Goal: Task Accomplishment & Management: Use online tool/utility

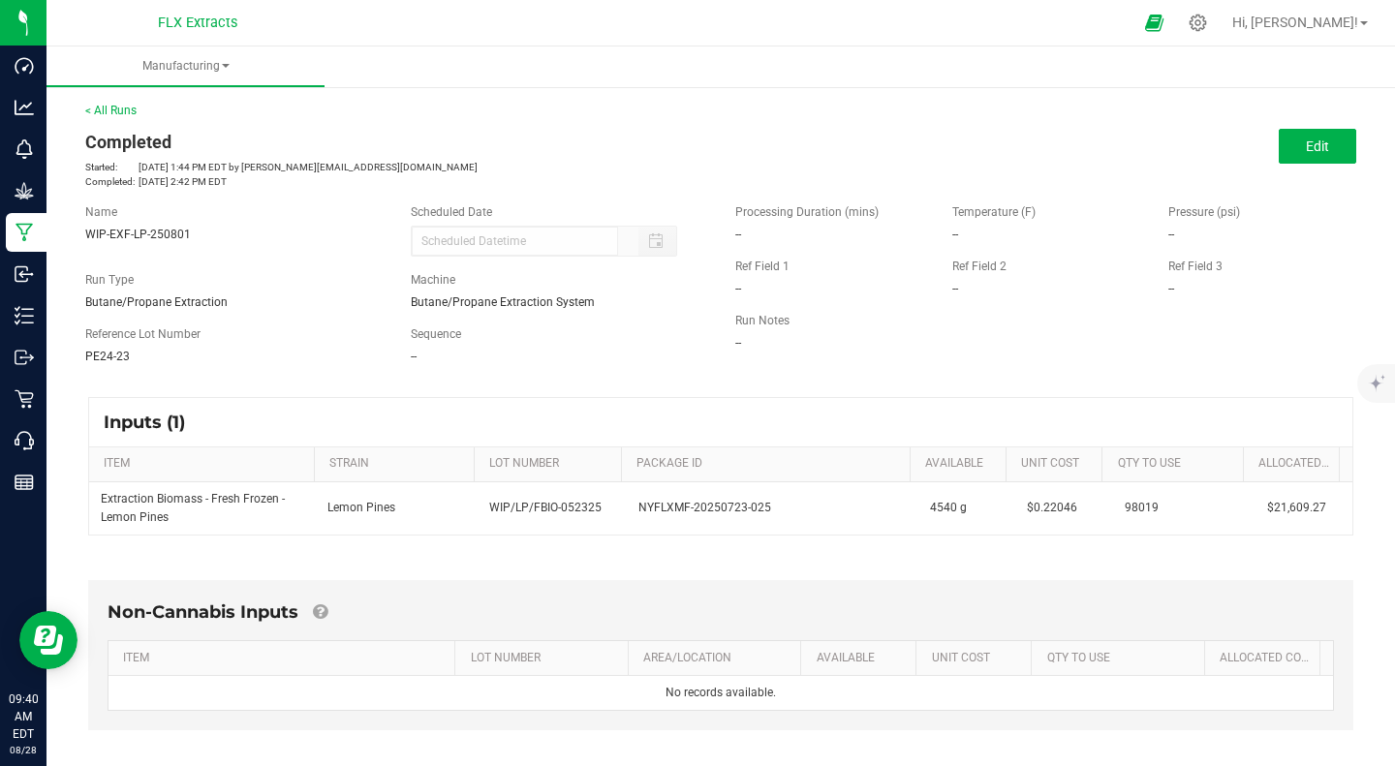
scroll to position [323, 0]
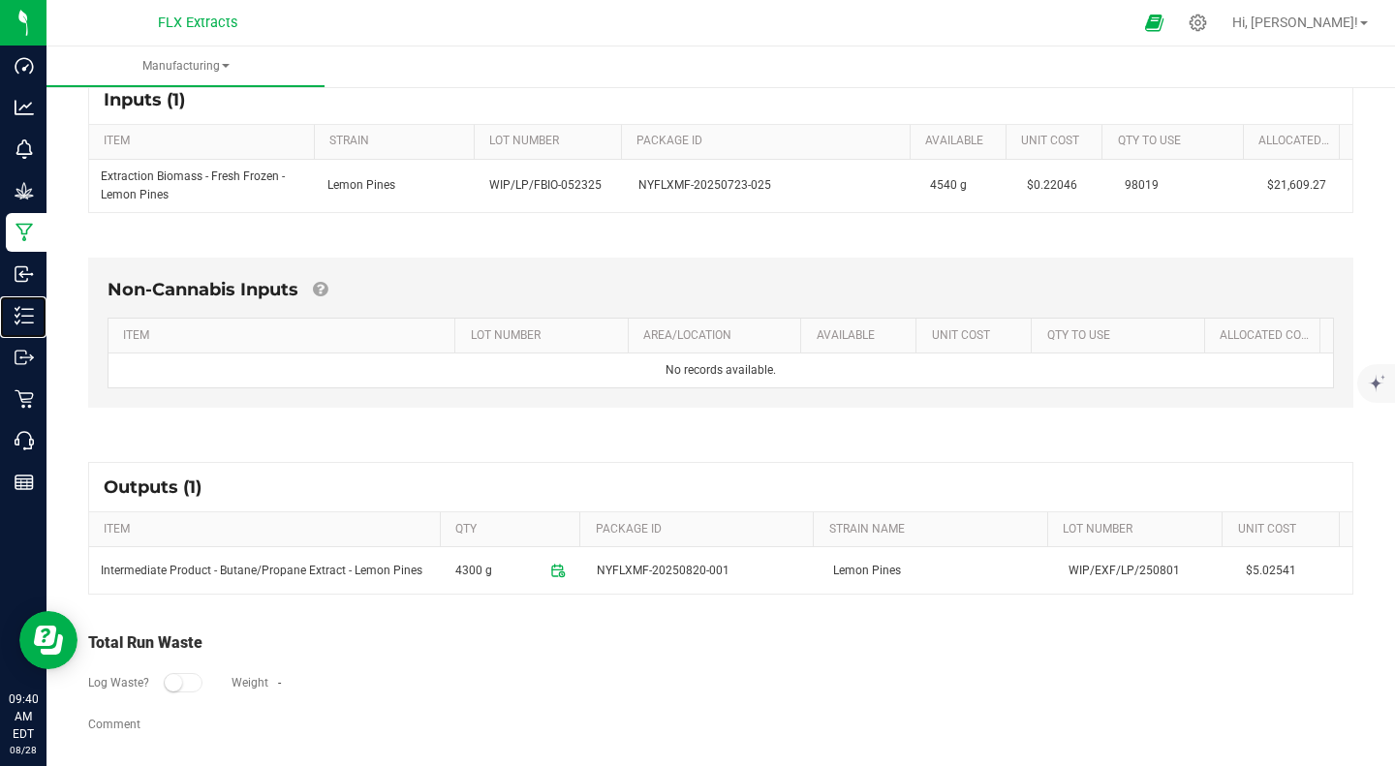
click at [0, 0] on p "Inventory" at bounding box center [0, 0] width 0 height 0
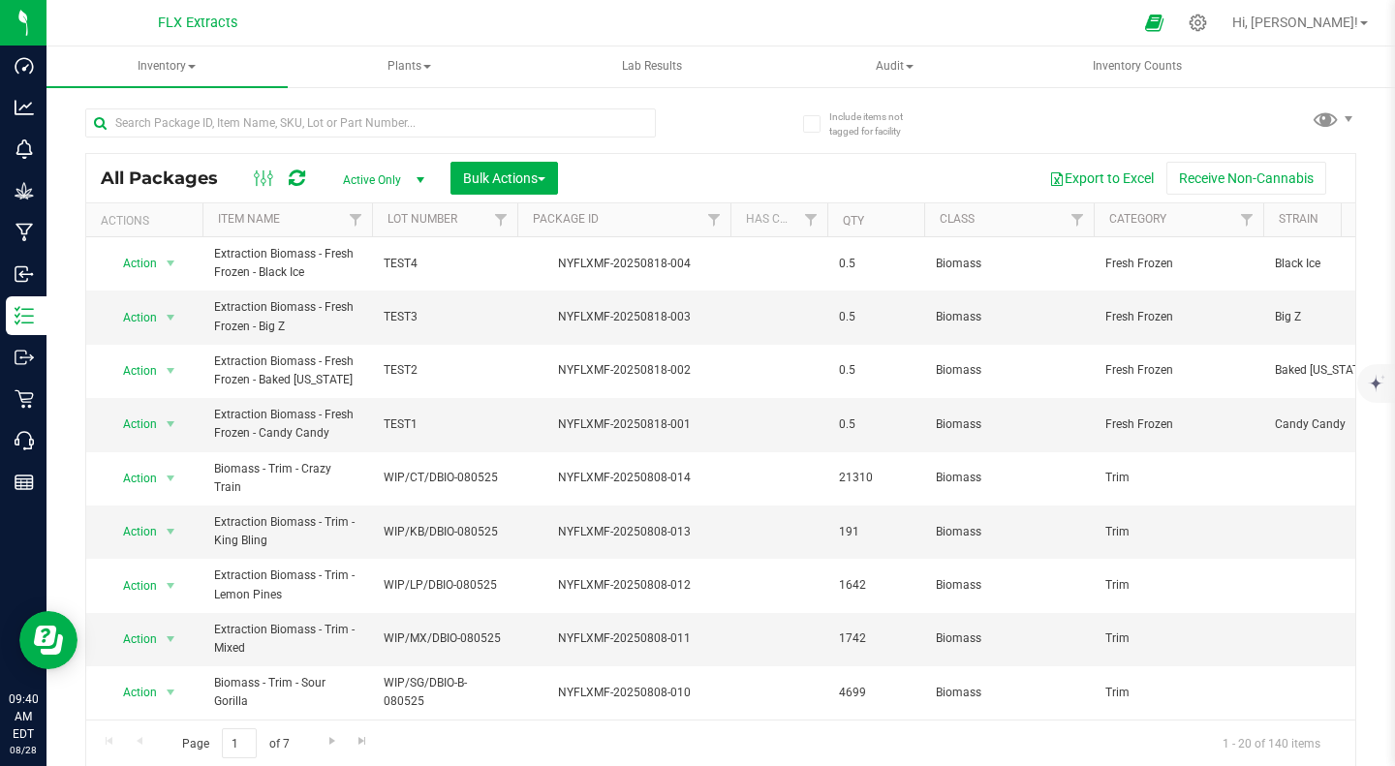
click at [334, 210] on th "Item Name" at bounding box center [288, 220] width 170 height 34
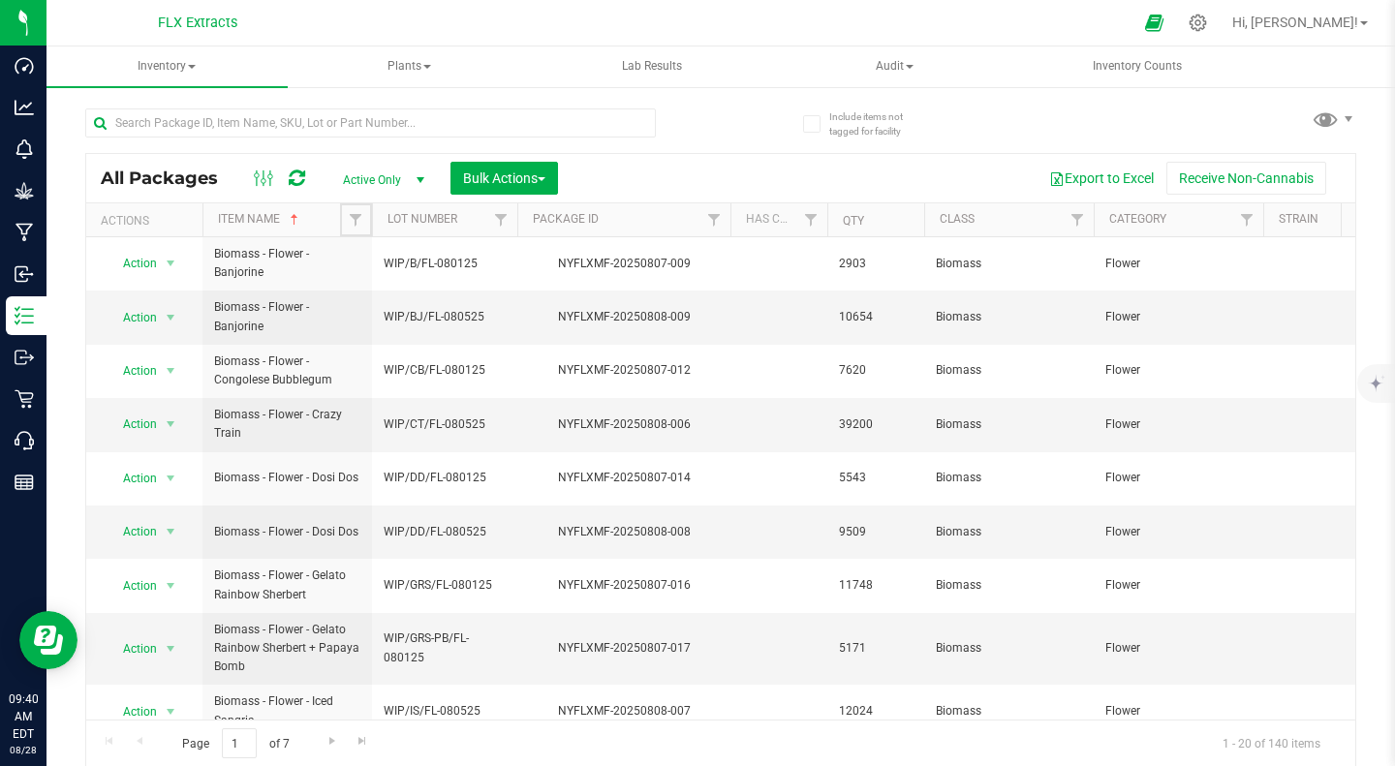
click at [348, 218] on span "Filter" at bounding box center [356, 220] width 16 height 16
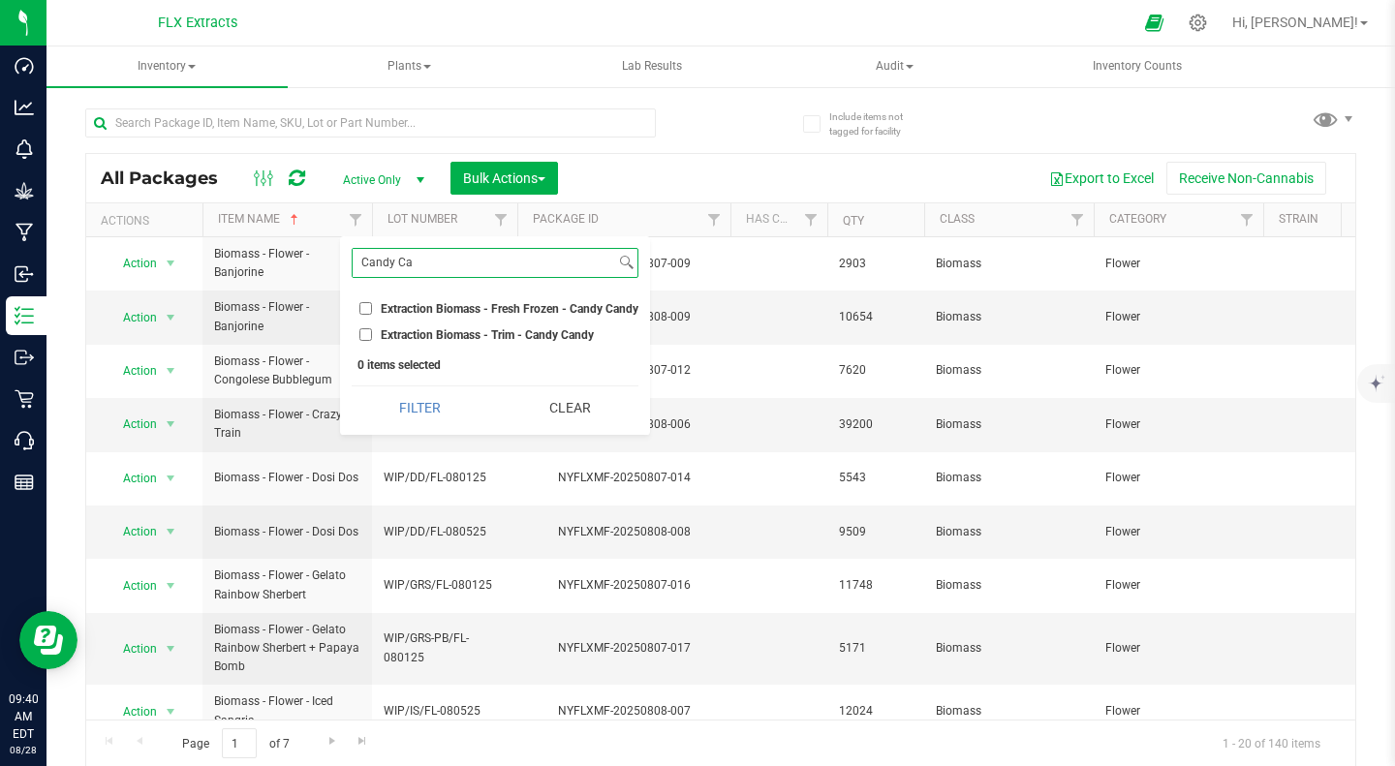
type input "Candy Ca"
click at [357, 319] on li "Extraction Biomass - Fresh Frozen - Candy Candy" at bounding box center [495, 308] width 287 height 20
click at [366, 304] on input "Extraction Biomass - Fresh Frozen - Candy Candy" at bounding box center [365, 308] width 13 height 13
checkbox input "true"
click at [426, 418] on button "Filter" at bounding box center [420, 408] width 137 height 43
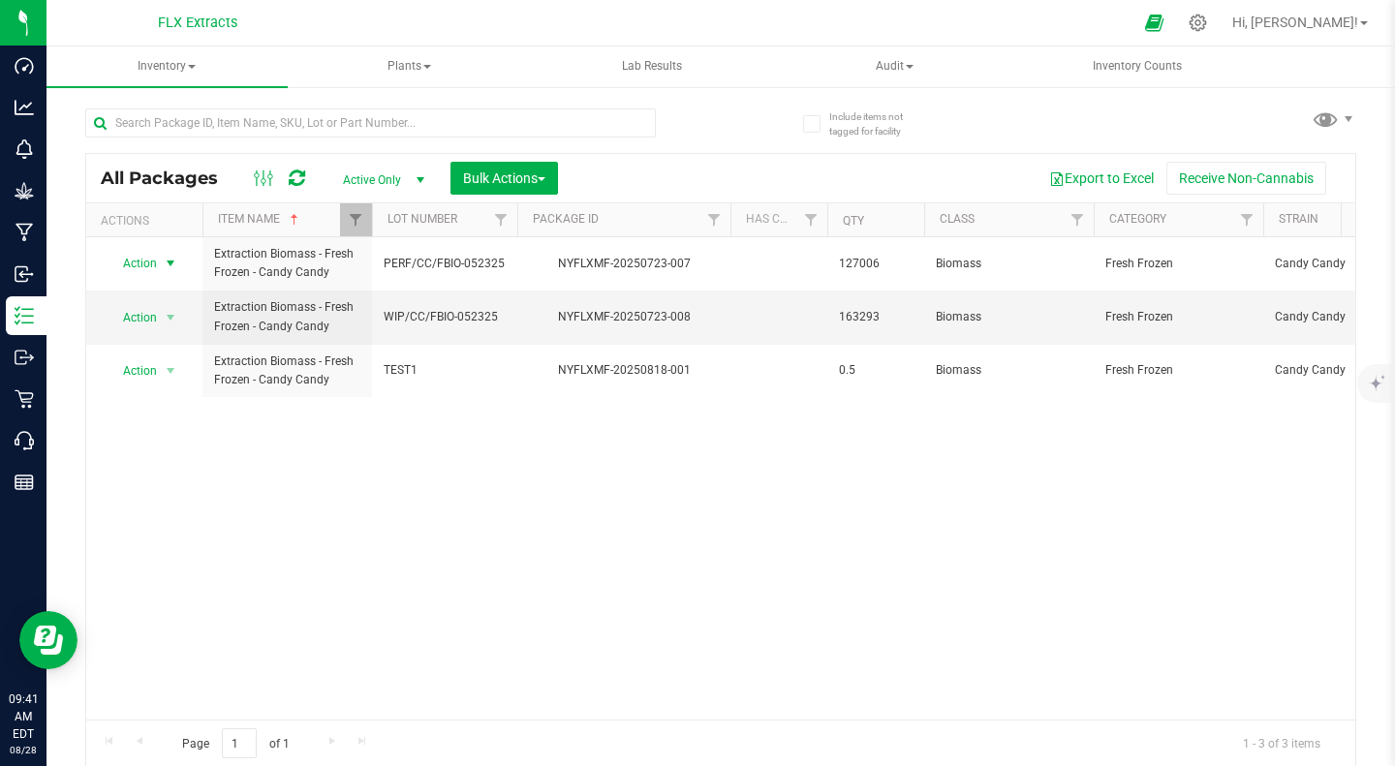
click at [165, 262] on span "select" at bounding box center [171, 264] width 16 height 16
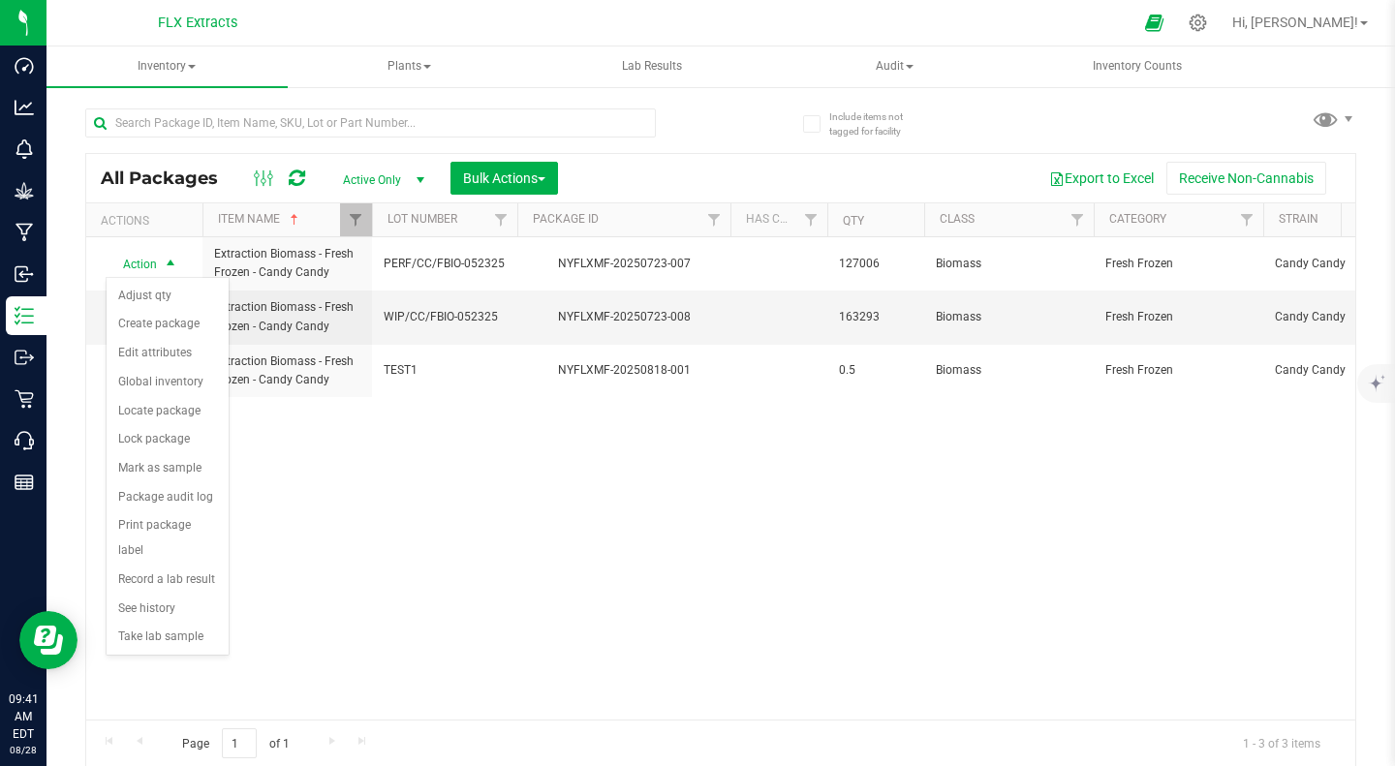
click at [712, 517] on div "Action Action Adjust qty Create package Edit attributes Global inventory Locate…" at bounding box center [720, 478] width 1269 height 483
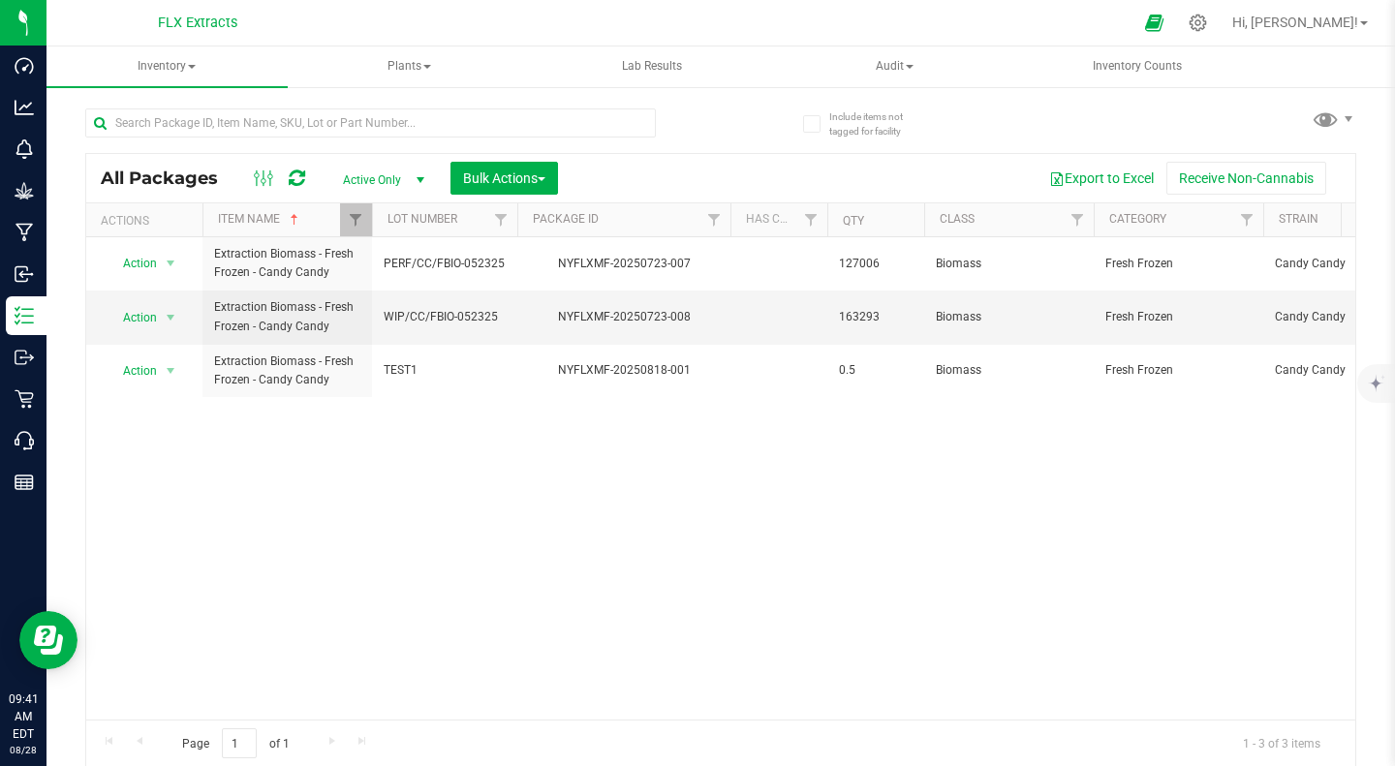
click at [678, 569] on div "Action Action Adjust qty Create package Edit attributes Global inventory Locate…" at bounding box center [720, 478] width 1269 height 483
click at [168, 264] on span "select" at bounding box center [171, 264] width 16 height 16
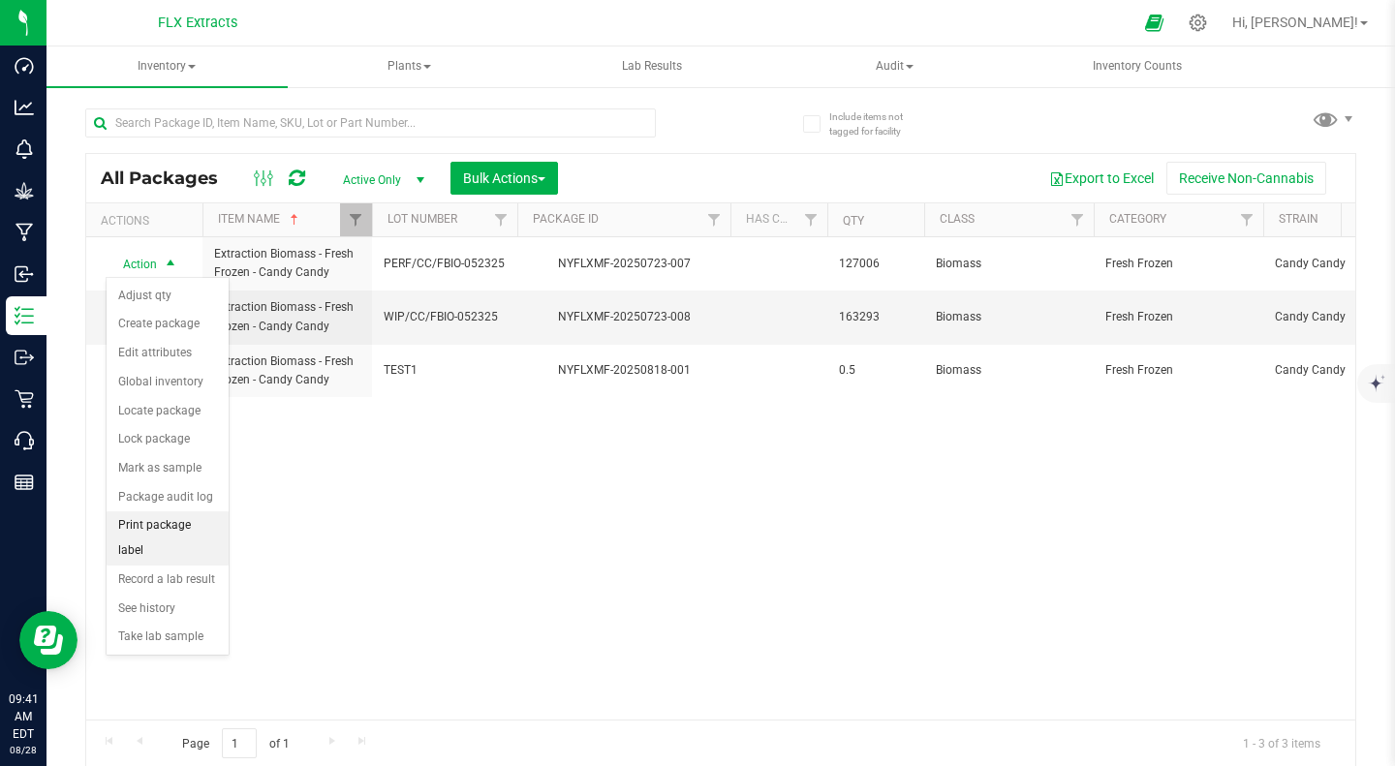
click at [144, 520] on li "Print package label" at bounding box center [168, 538] width 122 height 53
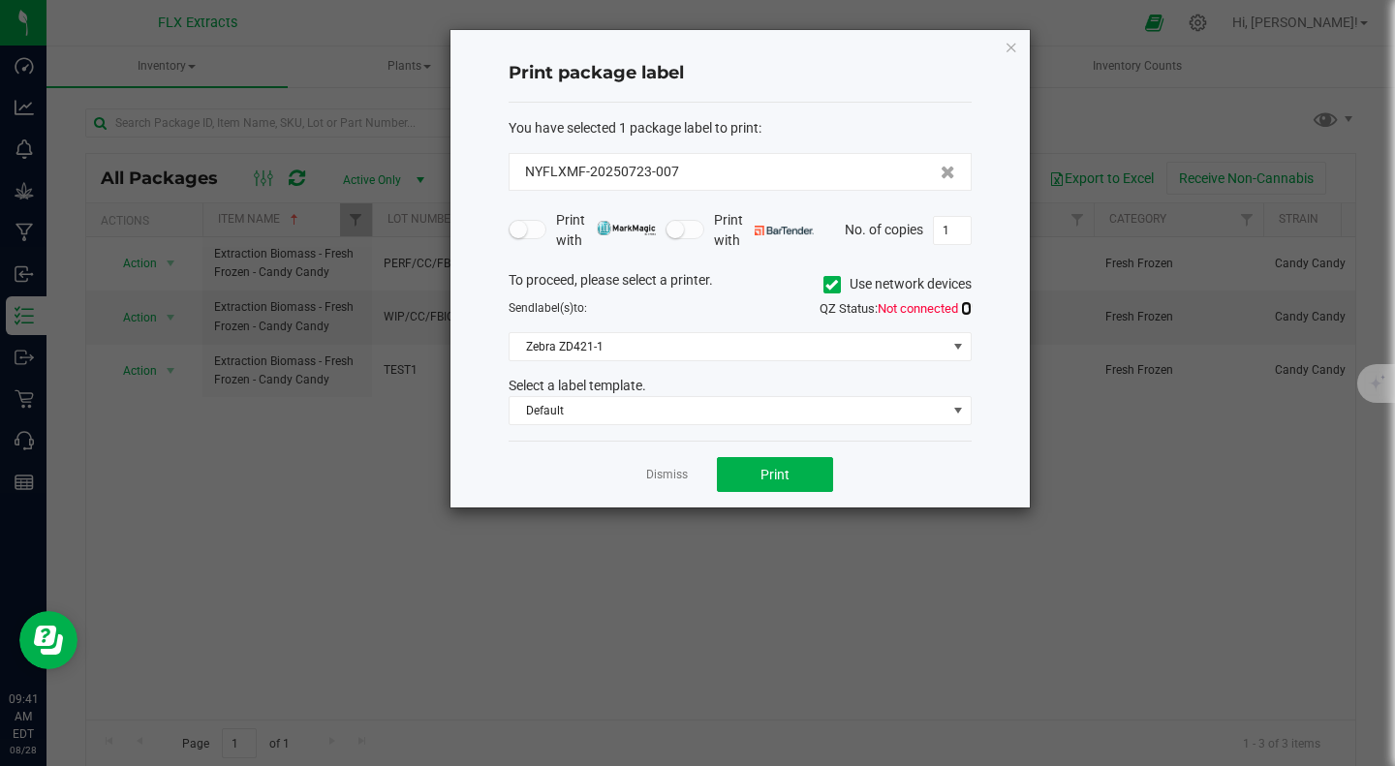
click at [963, 313] on icon at bounding box center [966, 308] width 11 height 13
click at [953, 231] on input "1" at bounding box center [952, 230] width 37 height 27
type input "20"
click at [778, 483] on span "Print" at bounding box center [775, 475] width 29 height 16
click at [768, 458] on button "Print" at bounding box center [775, 474] width 116 height 35
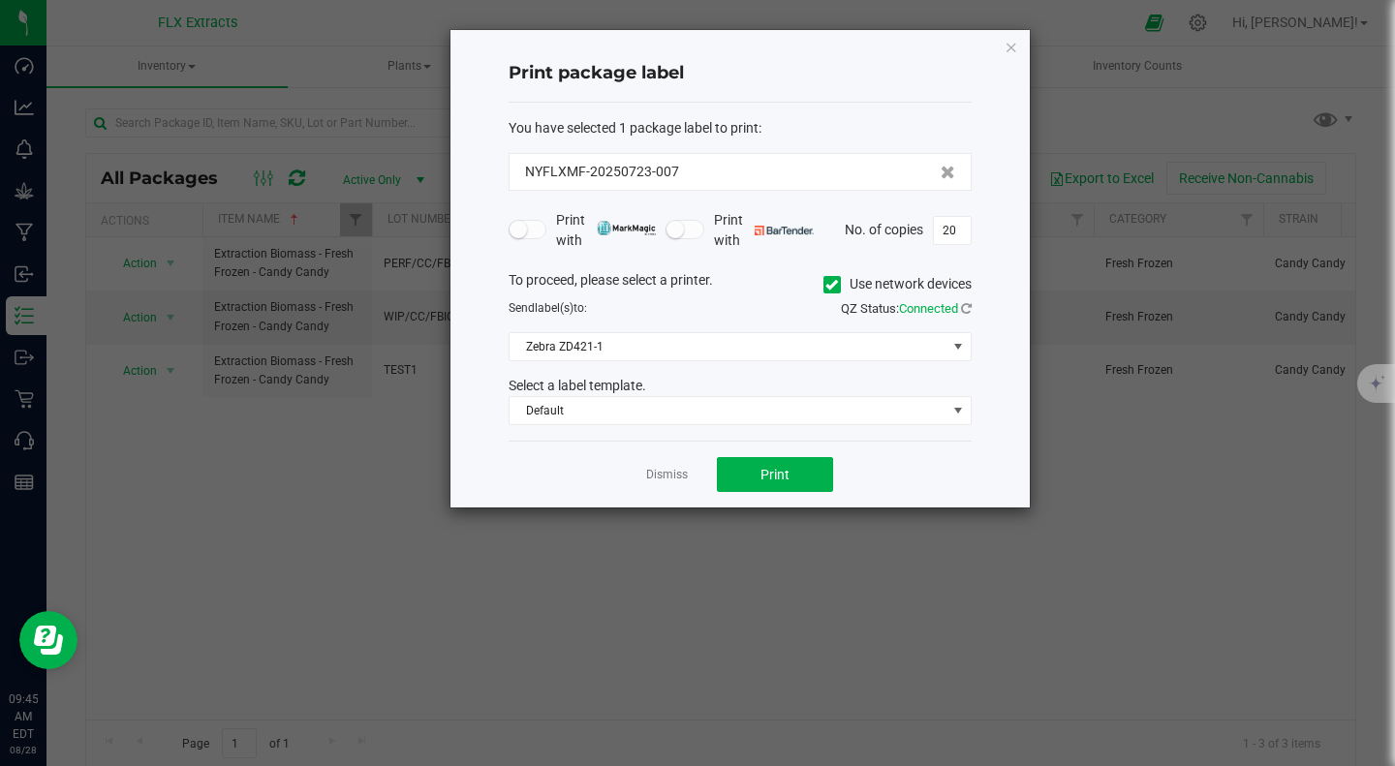
click at [671, 476] on link "Dismiss" at bounding box center [667, 475] width 42 height 16
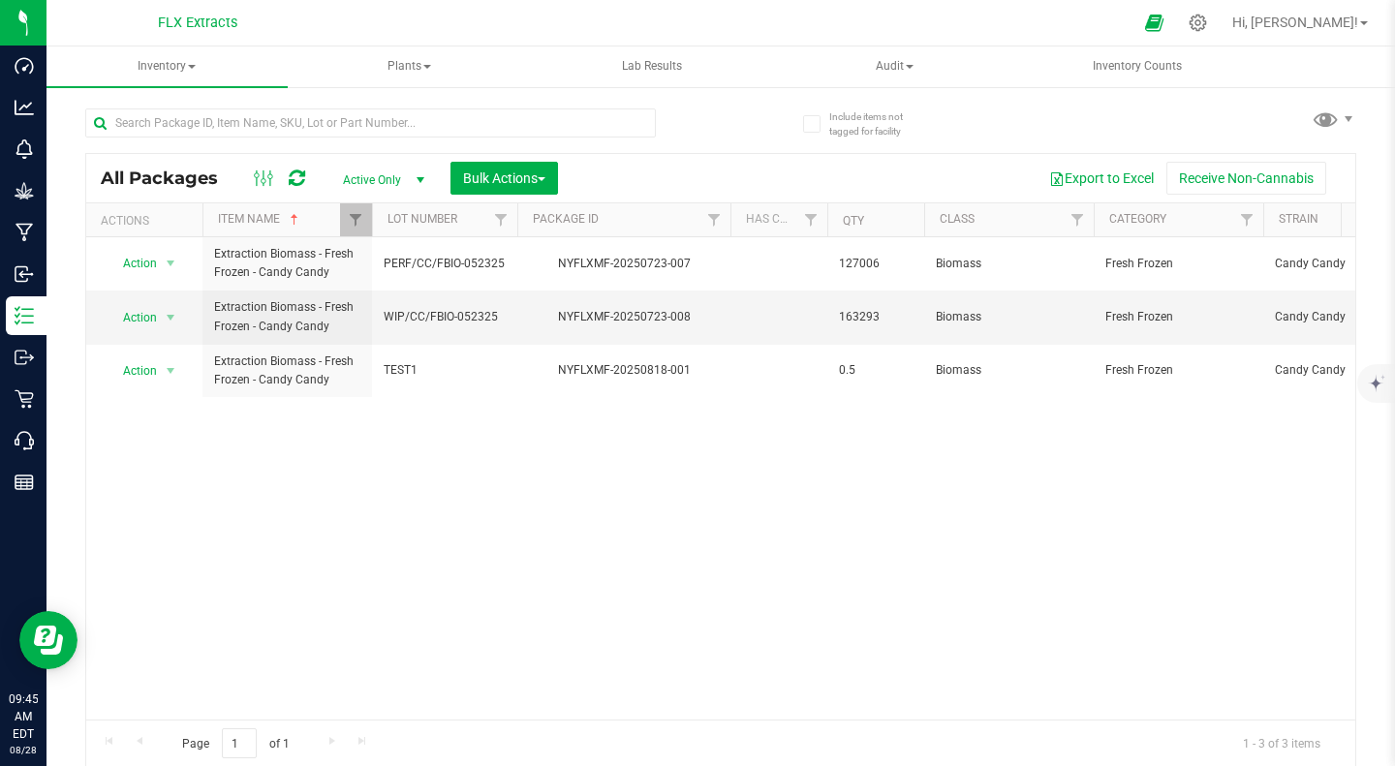
click at [929, 576] on div "Action Action Adjust qty Create package Edit attributes Global inventory Locate…" at bounding box center [720, 478] width 1269 height 483
click at [137, 261] on span "Action" at bounding box center [132, 263] width 52 height 27
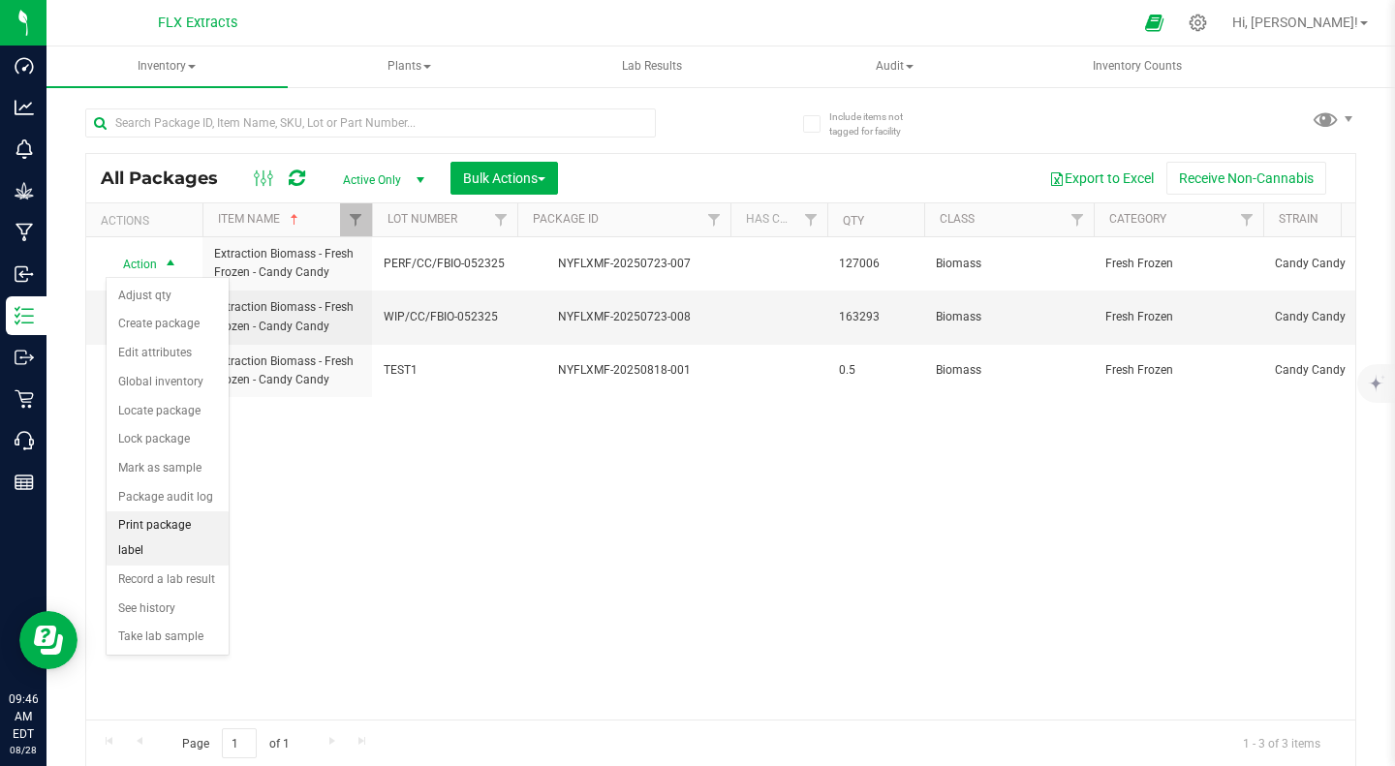
click at [184, 526] on li "Print package label" at bounding box center [168, 538] width 122 height 53
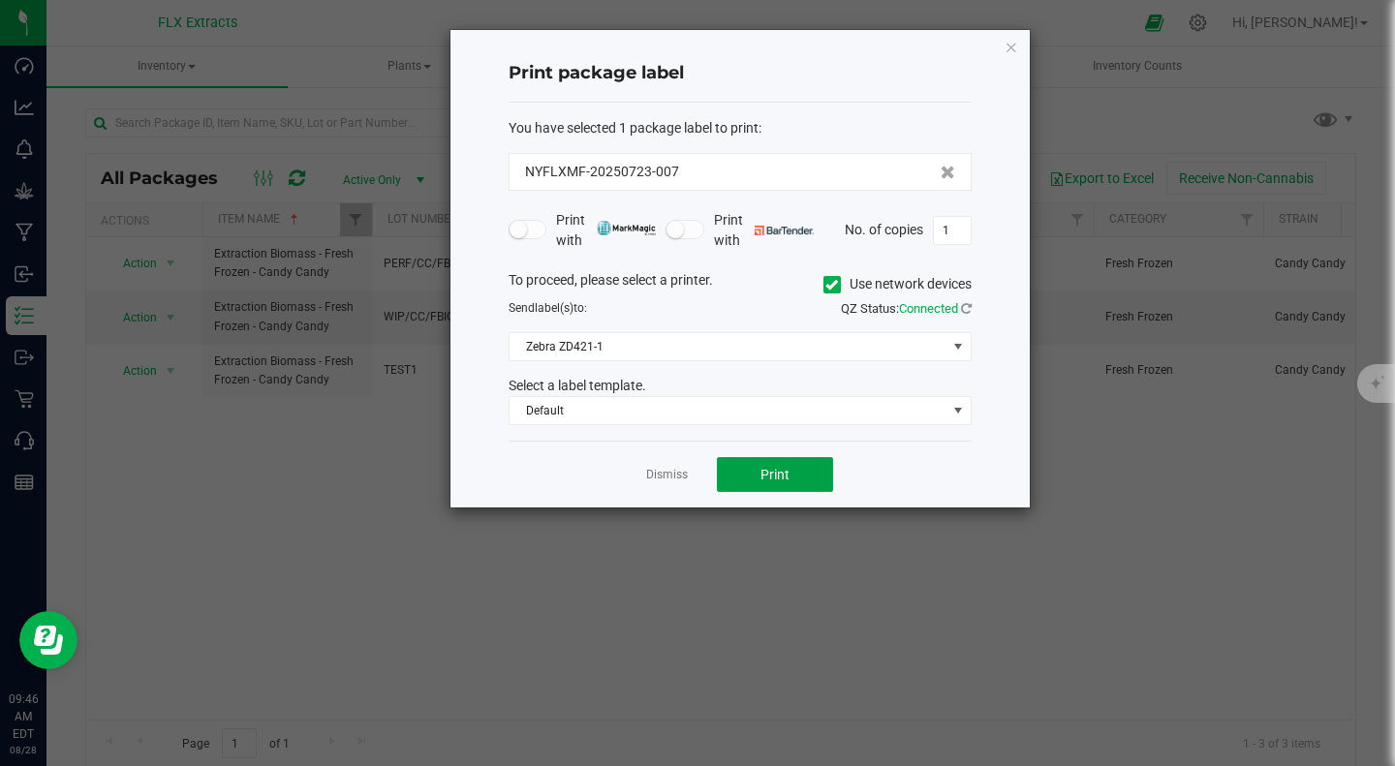
click at [770, 475] on span "Print" at bounding box center [775, 475] width 29 height 16
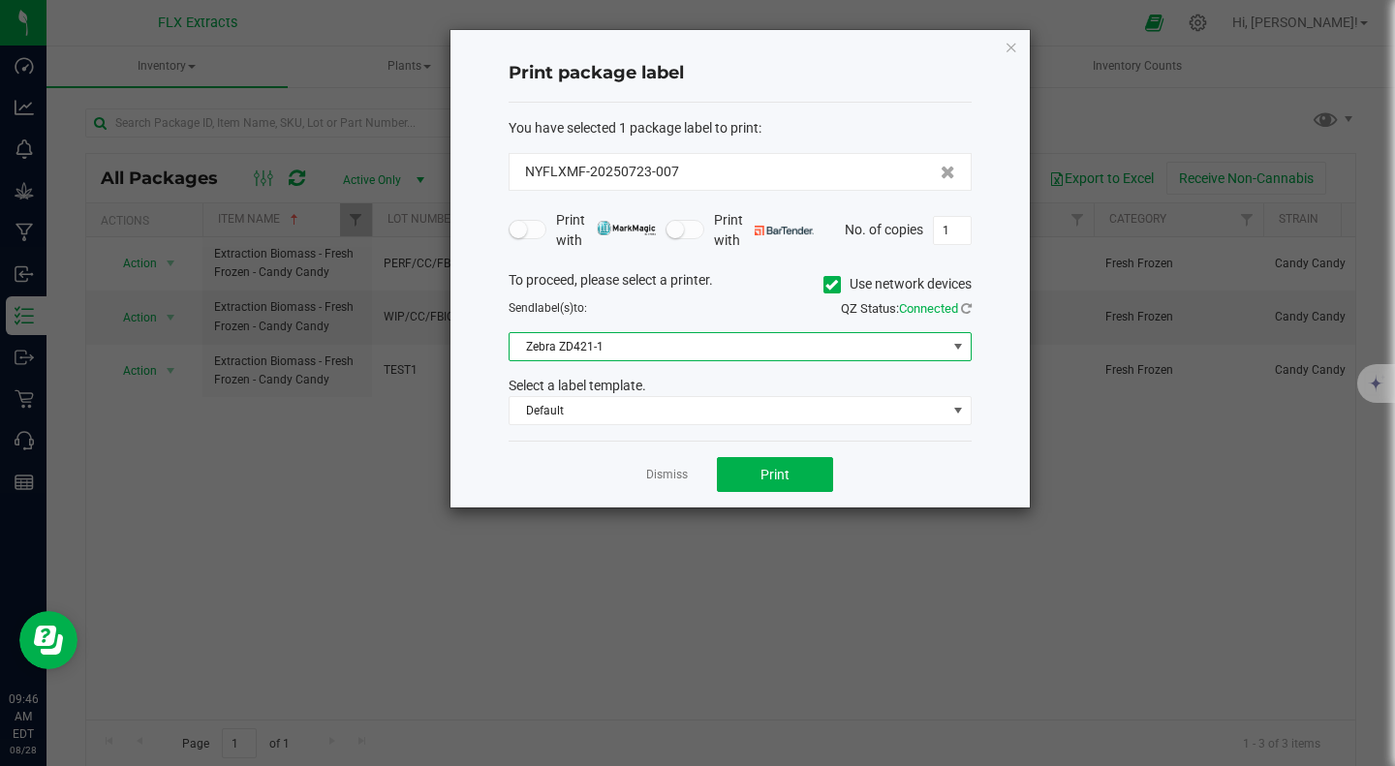
click at [701, 347] on span "Zebra ZD421-1" at bounding box center [728, 346] width 437 height 27
click at [601, 419] on li "Zebra ZD421-RTR2" at bounding box center [740, 415] width 461 height 33
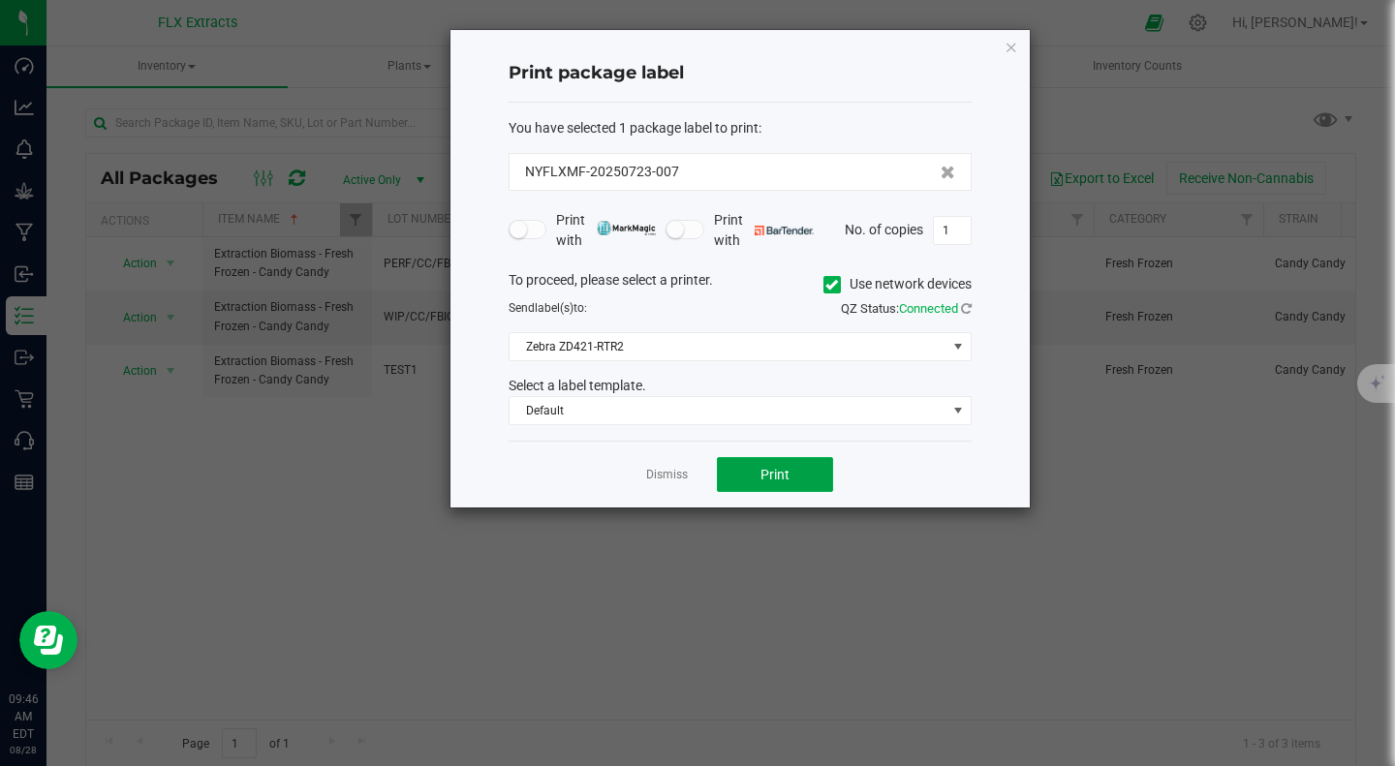
click at [761, 471] on span "Print" at bounding box center [775, 475] width 29 height 16
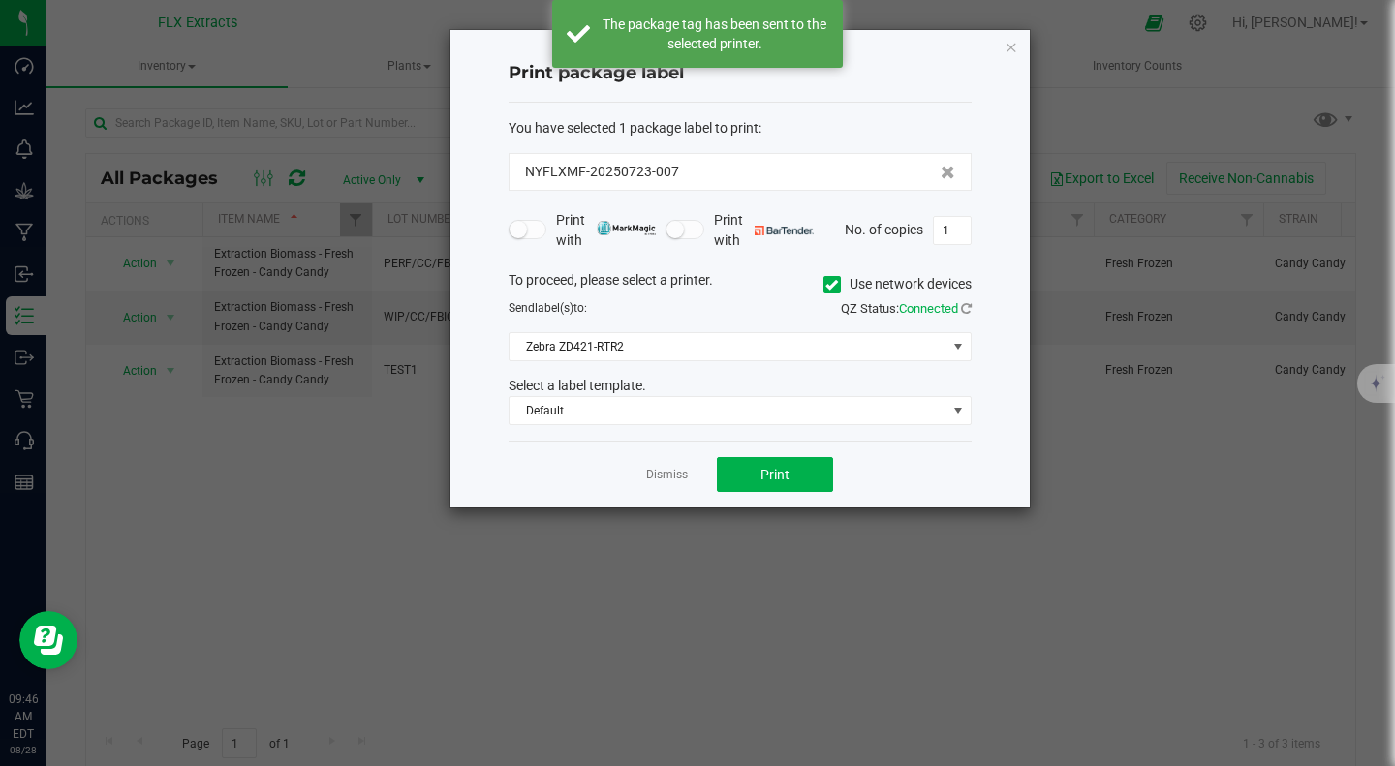
click at [954, 230] on input "1" at bounding box center [952, 230] width 37 height 27
type input "20"
click at [750, 479] on button "Print" at bounding box center [775, 474] width 116 height 35
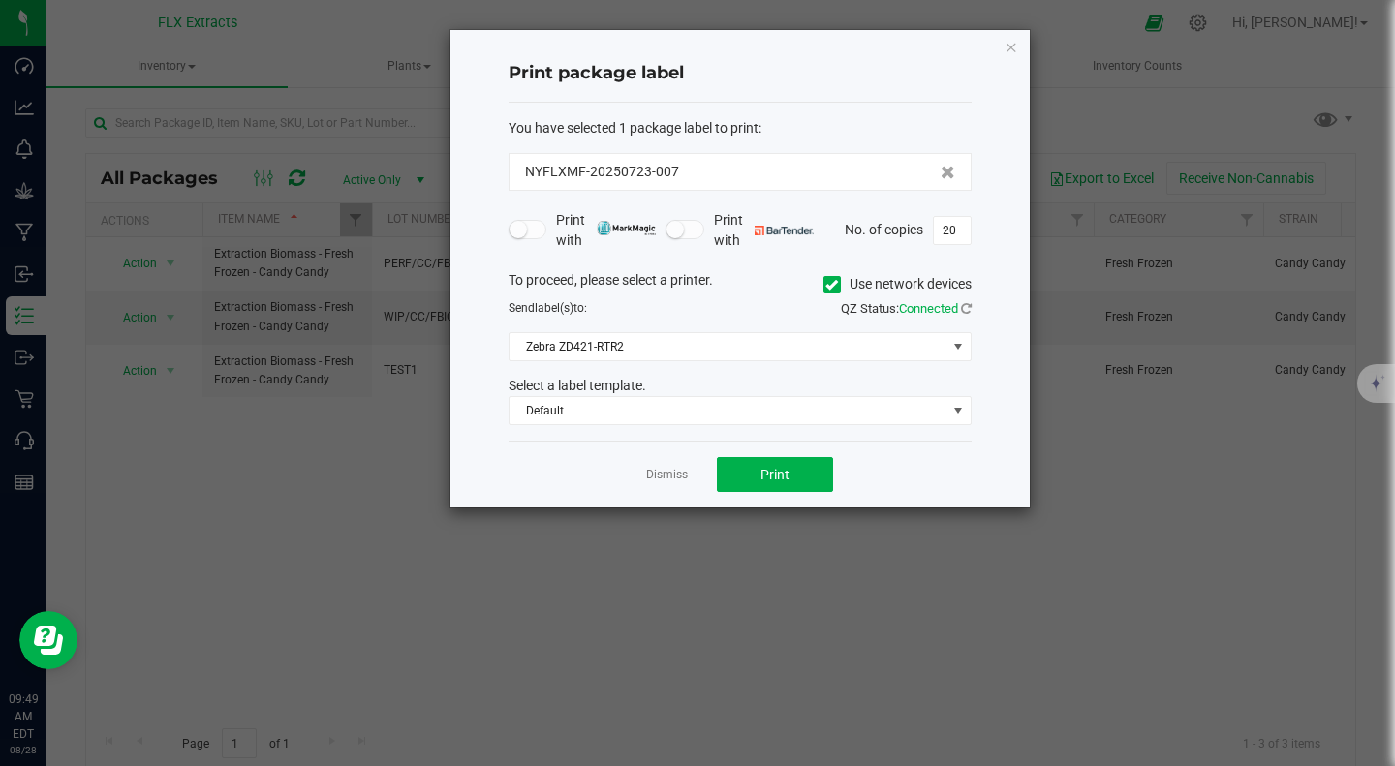
click at [676, 471] on link "Dismiss" at bounding box center [667, 475] width 42 height 16
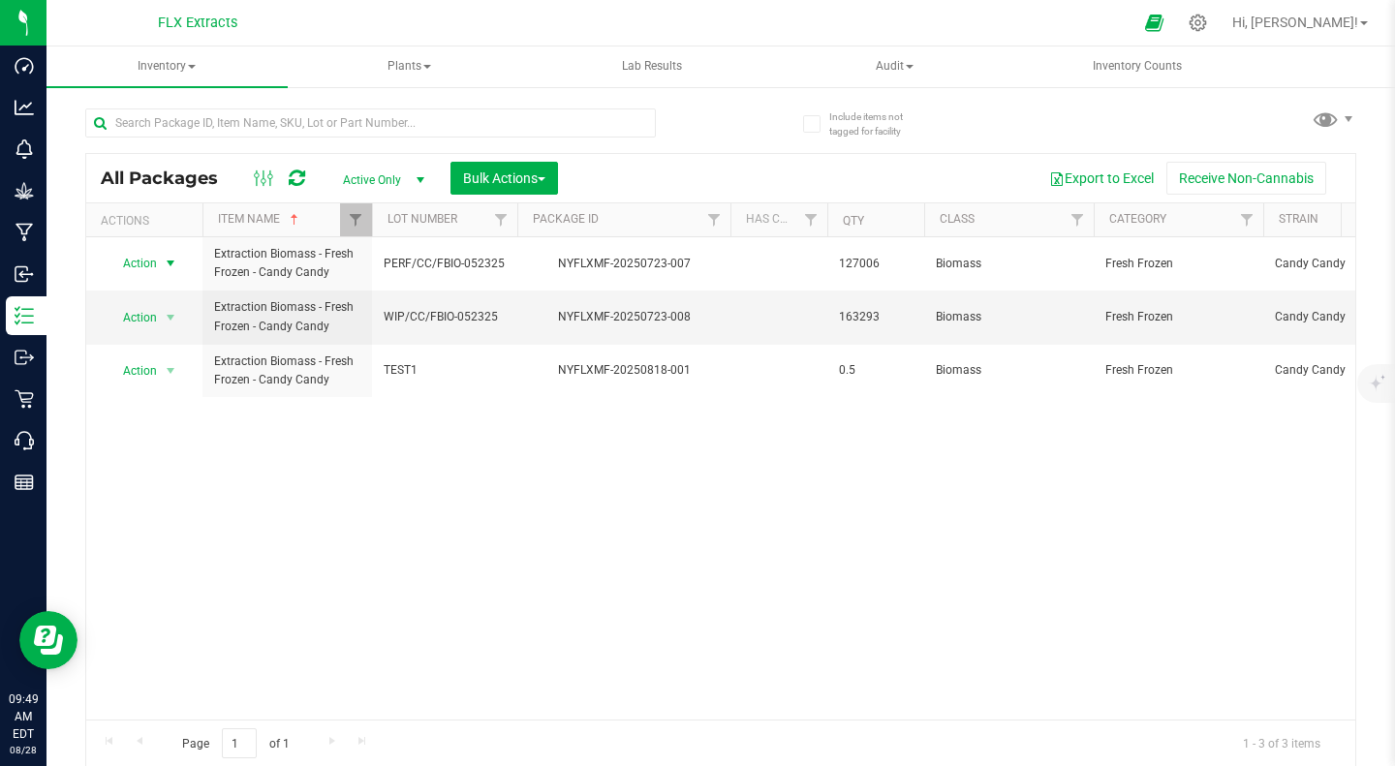
click at [504, 516] on div "Action Action Adjust qty Create package Edit attributes Global inventory Locate…" at bounding box center [720, 478] width 1269 height 483
